Goal: Task Accomplishment & Management: Use online tool/utility

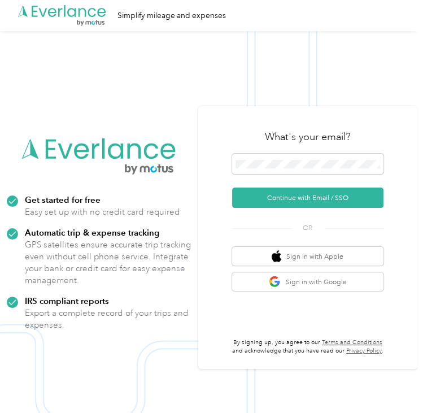
click at [279, 152] on div "What's your email?" at bounding box center [308, 137] width 152 height 34
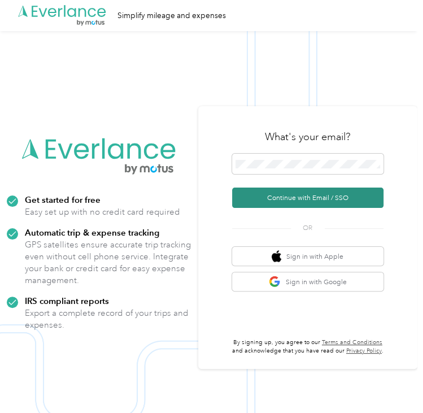
click at [287, 202] on button "Continue with Email / SSO" at bounding box center [308, 198] width 152 height 20
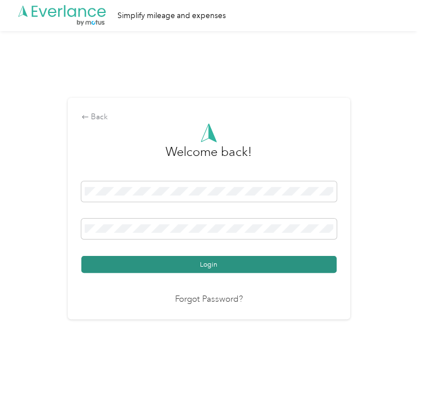
click at [165, 261] on button "Login" at bounding box center [209, 264] width 256 height 17
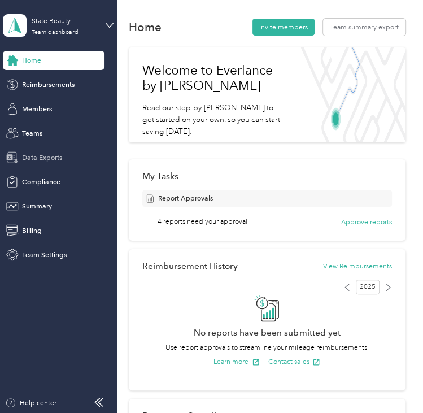
click at [40, 159] on span "Data Exports" at bounding box center [42, 158] width 40 height 10
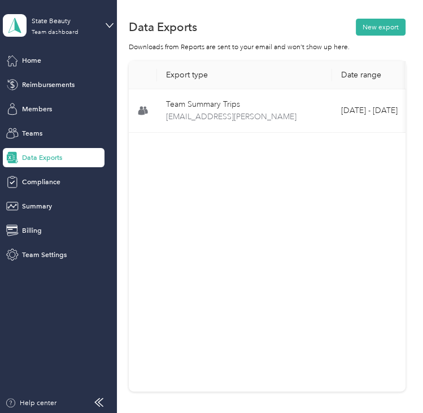
click at [388, 16] on div "Data Exports New export Downloads from Reports are sent to your email and won’t…" at bounding box center [267, 239] width 301 height 478
click at [388, 23] on button "New export" at bounding box center [381, 27] width 50 height 17
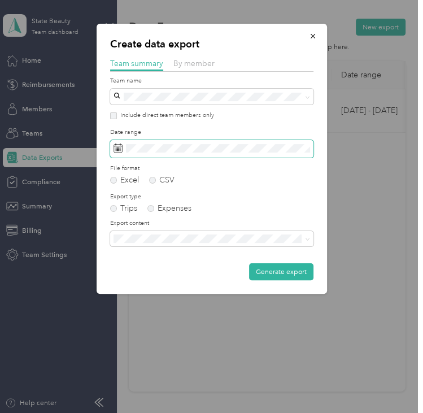
click at [242, 143] on span at bounding box center [212, 149] width 204 height 18
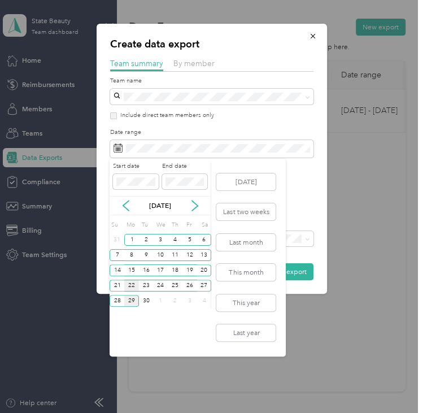
click at [132, 282] on div "22" at bounding box center [131, 286] width 15 height 12
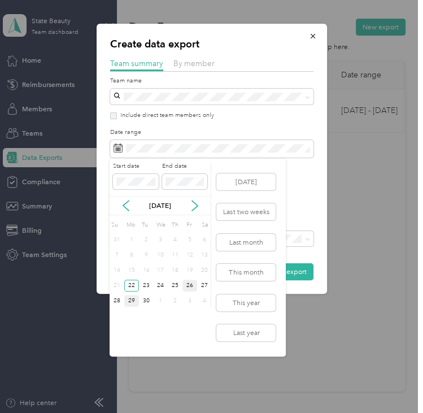
click at [189, 284] on div "26" at bounding box center [190, 286] width 15 height 12
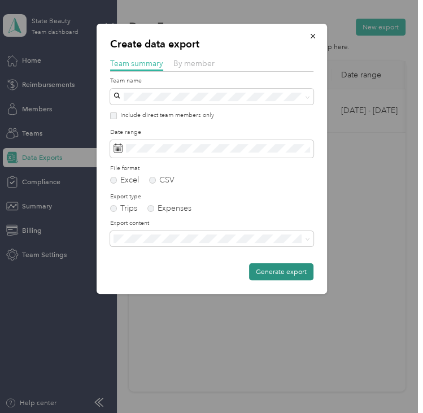
click at [288, 274] on button "Generate export" at bounding box center [281, 271] width 64 height 17
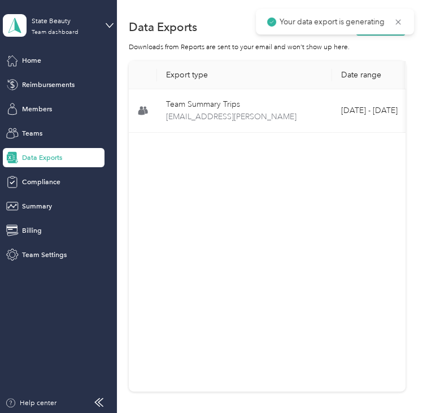
click at [384, 36] on div "Data Exports New export" at bounding box center [267, 27] width 277 height 20
click at [381, 31] on button "New export" at bounding box center [381, 27] width 50 height 17
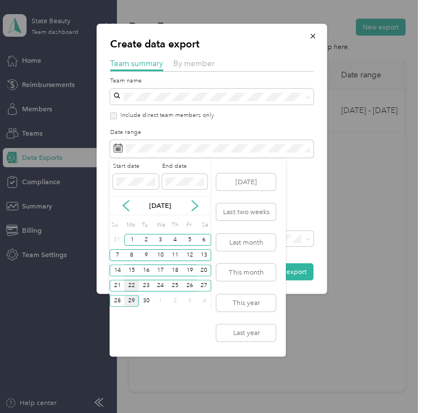
click at [135, 282] on div "22" at bounding box center [131, 286] width 15 height 12
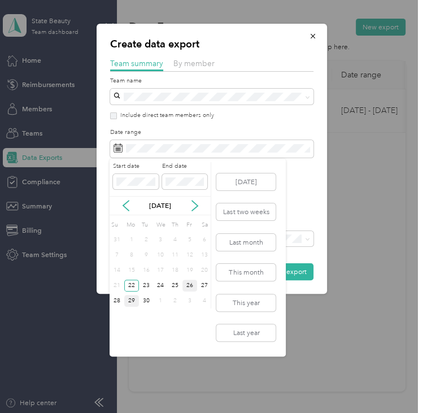
click at [183, 287] on div "26" at bounding box center [190, 286] width 15 height 12
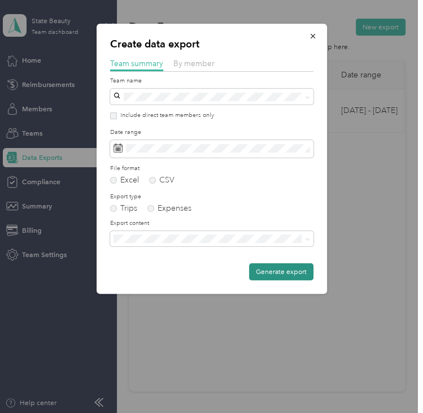
click at [276, 275] on button "Generate export" at bounding box center [281, 271] width 64 height 17
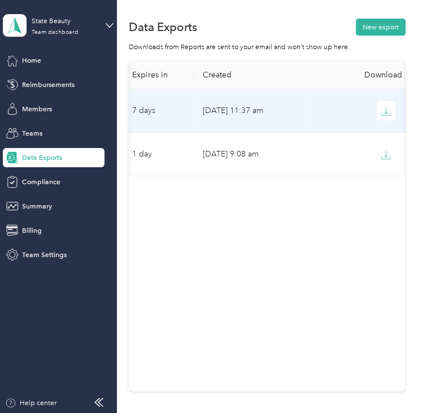
scroll to position [0, 339]
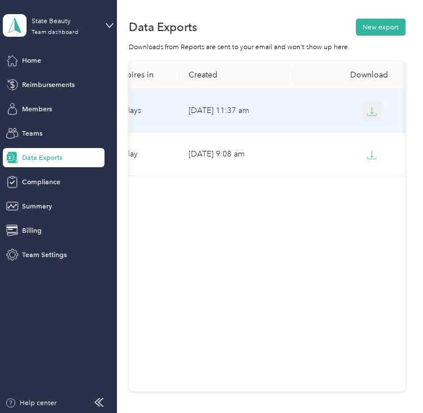
click at [368, 115] on icon "button" at bounding box center [372, 114] width 9 height 2
